Goal: Navigation & Orientation: Find specific page/section

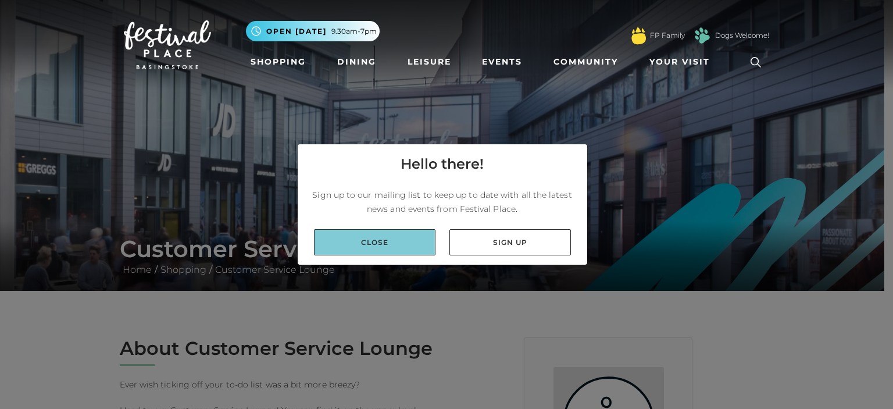
click at [371, 245] on link "Close" at bounding box center [375, 242] width 122 height 26
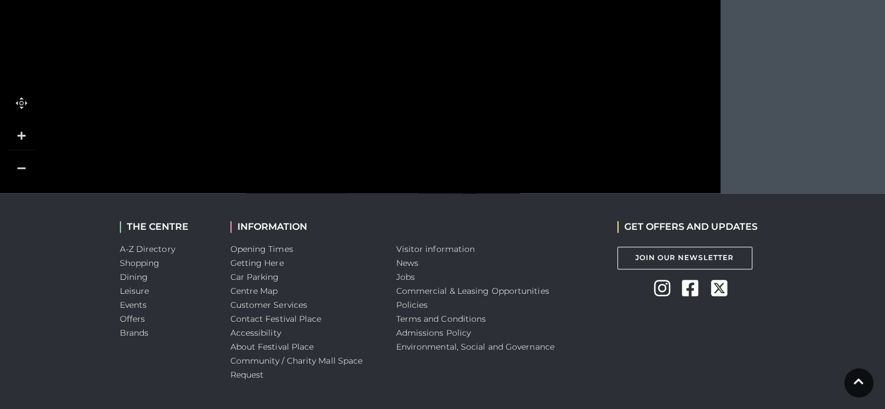
scroll to position [915, 0]
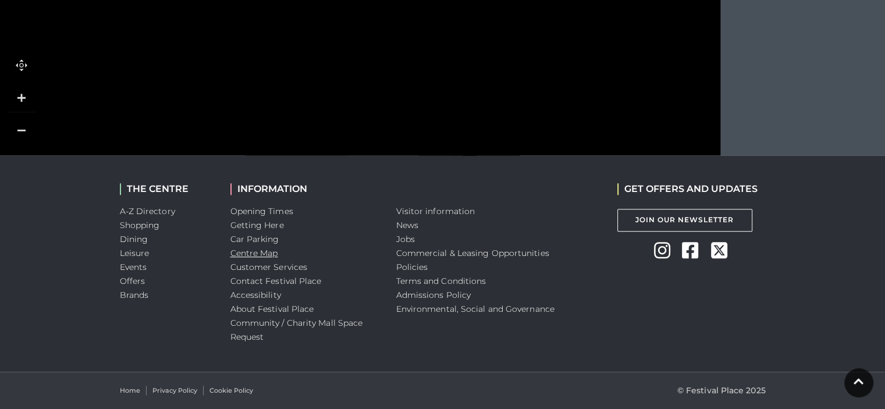
click at [266, 251] on link "Centre Map" at bounding box center [254, 253] width 48 height 10
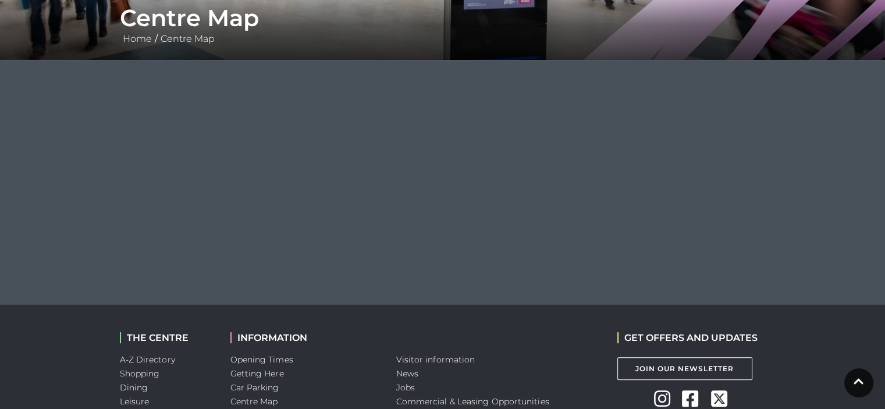
scroll to position [233, 0]
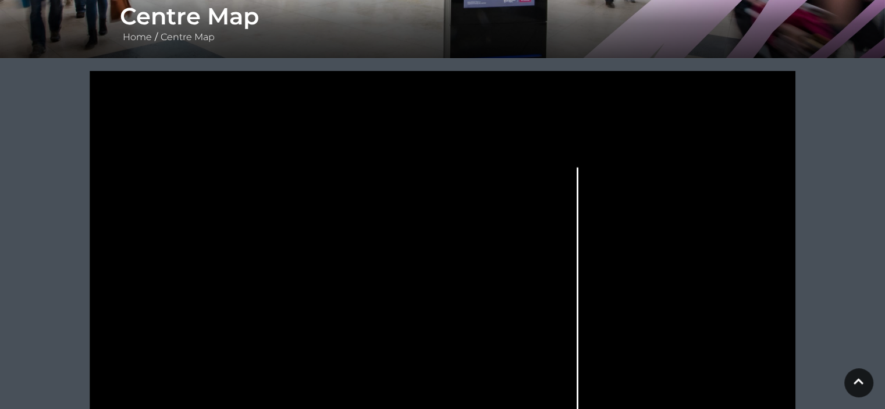
drag, startPoint x: 592, startPoint y: 327, endPoint x: 582, endPoint y: 225, distance: 103.4
click at [582, 225] on icon at bounding box center [442, 319] width 885 height 497
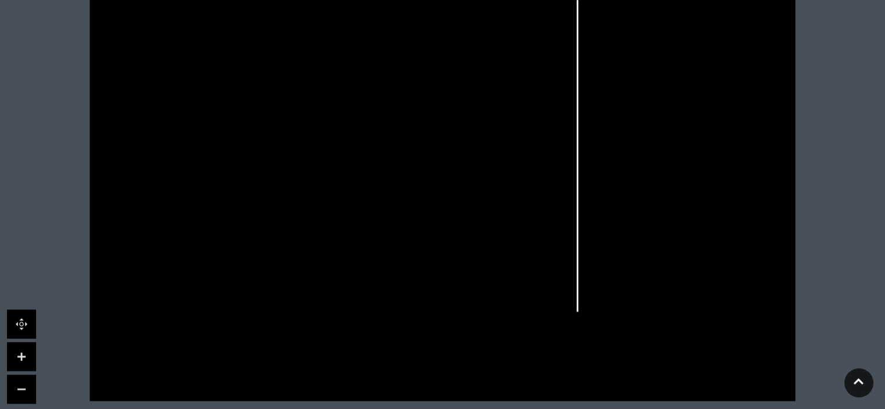
scroll to position [407, 0]
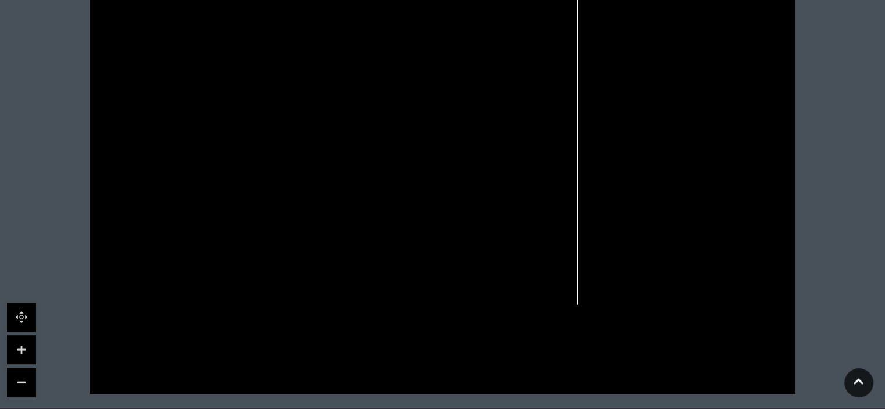
click at [23, 349] on link at bounding box center [21, 349] width 29 height 29
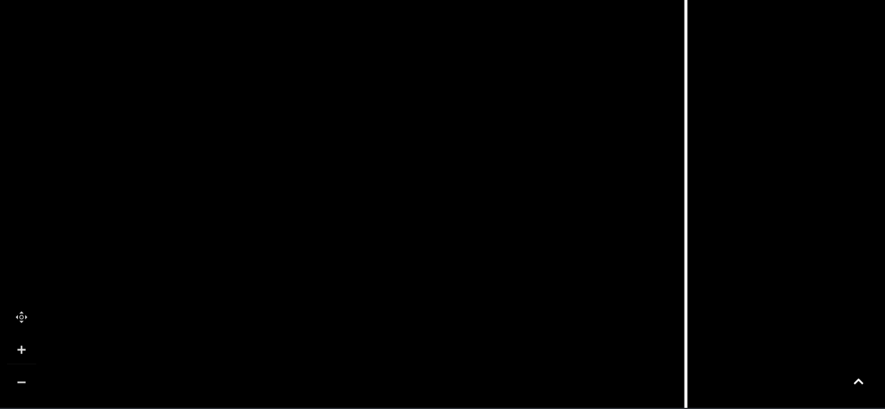
click at [23, 349] on link at bounding box center [21, 349] width 29 height 29
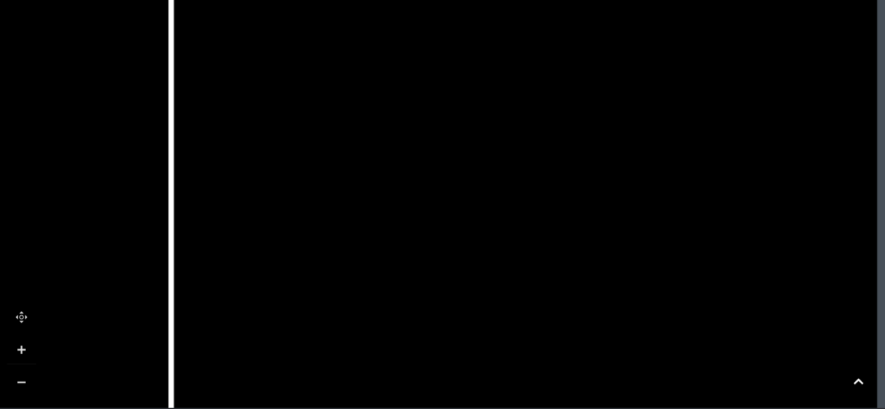
drag, startPoint x: 843, startPoint y: 248, endPoint x: 135, endPoint y: 260, distance: 708.6
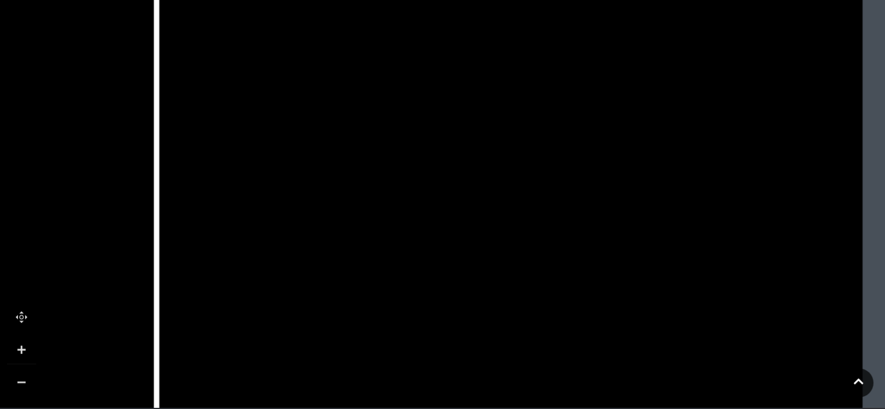
drag, startPoint x: 610, startPoint y: 141, endPoint x: 594, endPoint y: 155, distance: 21.5
click at [594, 155] on rect at bounding box center [639, 179] width 90 height 185
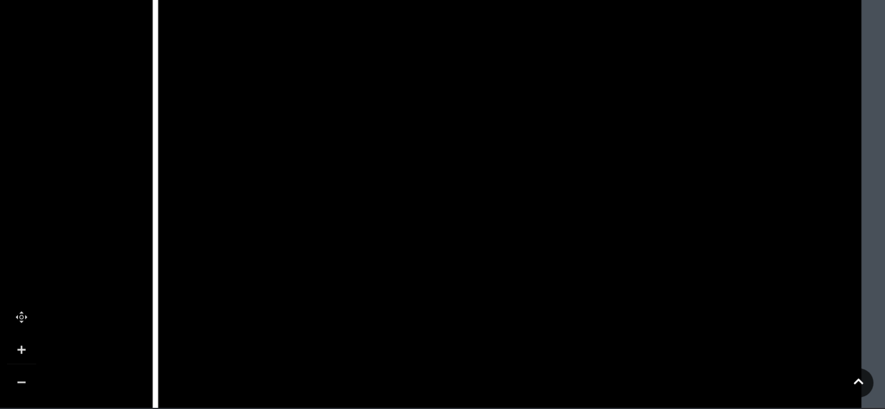
drag, startPoint x: 569, startPoint y: 341, endPoint x: 570, endPoint y: 186, distance: 155.9
click at [570, 186] on rect at bounding box center [586, 191] width 52 height 30
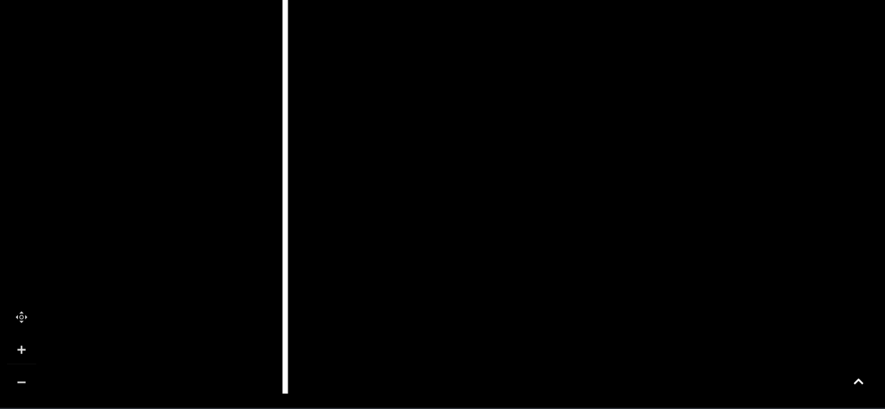
drag, startPoint x: 550, startPoint y: 369, endPoint x: 680, endPoint y: 232, distance: 188.9
click at [680, 232] on icon at bounding box center [728, 257] width 318 height 191
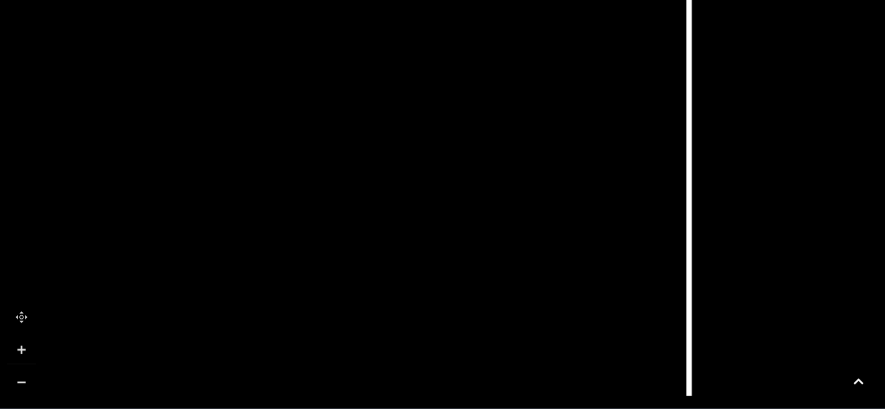
drag, startPoint x: 235, startPoint y: 241, endPoint x: 642, endPoint y: 244, distance: 407.2
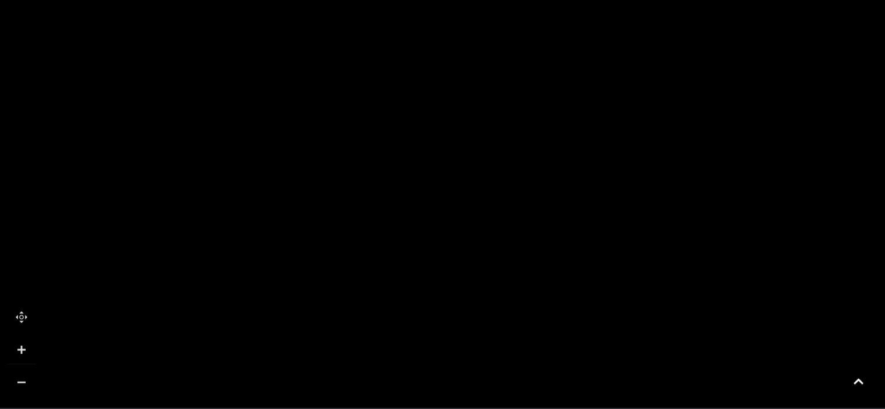
drag, startPoint x: 186, startPoint y: 253, endPoint x: 708, endPoint y: 239, distance: 522.5
click at [708, 239] on polygon at bounding box center [655, 246] width 269 height 191
drag, startPoint x: 545, startPoint y: 304, endPoint x: 568, endPoint y: 325, distance: 31.7
click at [568, 325] on rect at bounding box center [594, 301] width 131 height 49
drag, startPoint x: 496, startPoint y: 186, endPoint x: 455, endPoint y: 303, distance: 123.8
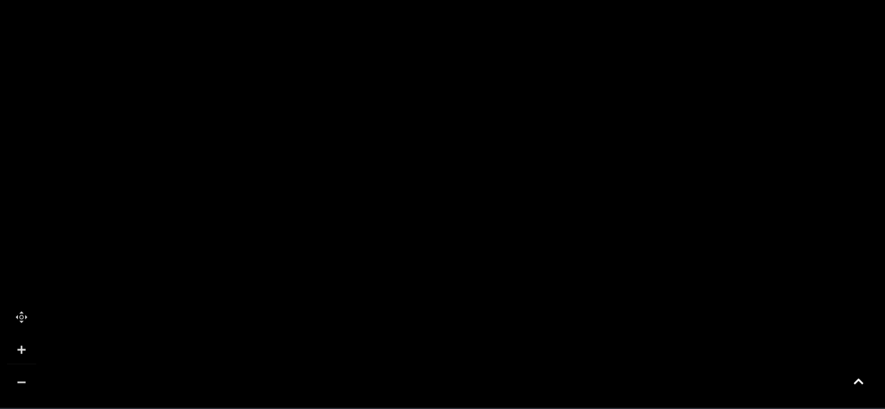
click at [455, 303] on polygon at bounding box center [511, 221] width 975 height 1130
drag, startPoint x: 582, startPoint y: 145, endPoint x: 447, endPoint y: 341, distance: 237.5
click at [447, 341] on icon at bounding box center [422, 353] width 67 height 30
drag, startPoint x: 443, startPoint y: 147, endPoint x: 560, endPoint y: 408, distance: 285.4
click at [560, 408] on body "Skip to Navigation Skip to Content Toggle navigation .st5{fill:none;stroke:#FFF…" at bounding box center [442, 127] width 885 height 1068
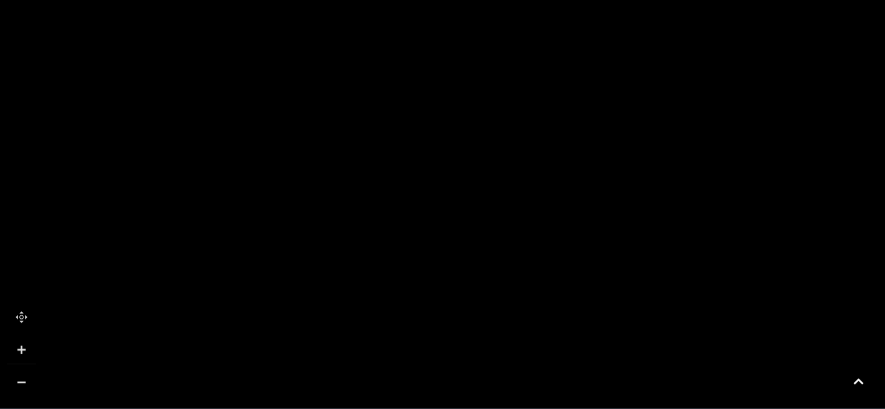
drag, startPoint x: 342, startPoint y: 202, endPoint x: 200, endPoint y: 257, distance: 151.9
drag, startPoint x: 584, startPoint y: 375, endPoint x: 304, endPoint y: 323, distance: 285.1
